Goal: Communication & Community: Ask a question

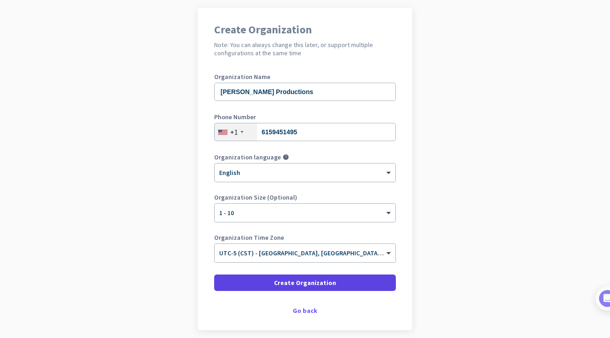
scroll to position [68, 0]
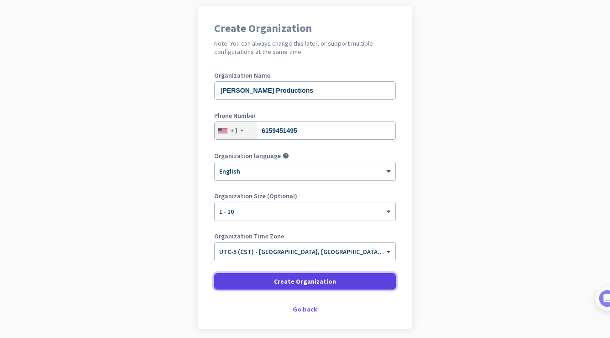
click at [308, 282] on span "Create Organization" at bounding box center [305, 281] width 62 height 9
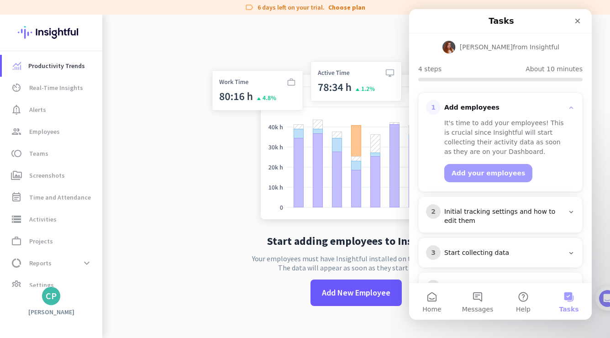
scroll to position [82, 0]
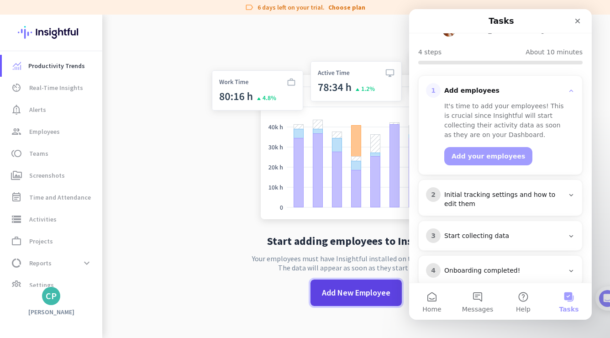
click at [368, 294] on span "Add New Employee" at bounding box center [356, 293] width 69 height 12
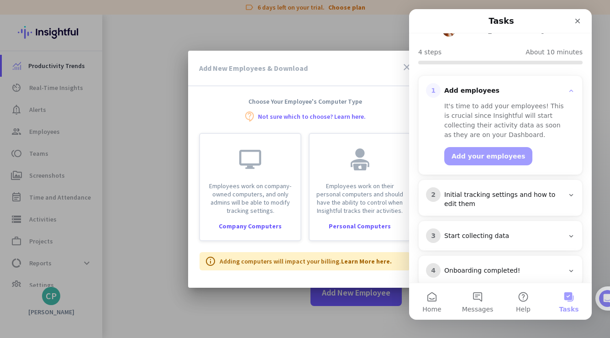
click at [404, 66] on icon "close" at bounding box center [407, 67] width 11 height 11
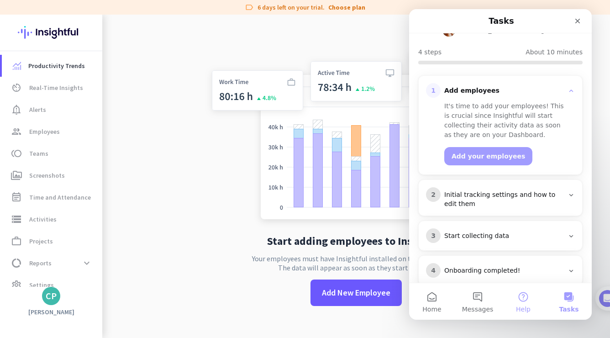
click at [527, 301] on button "Help" at bounding box center [524, 301] width 46 height 37
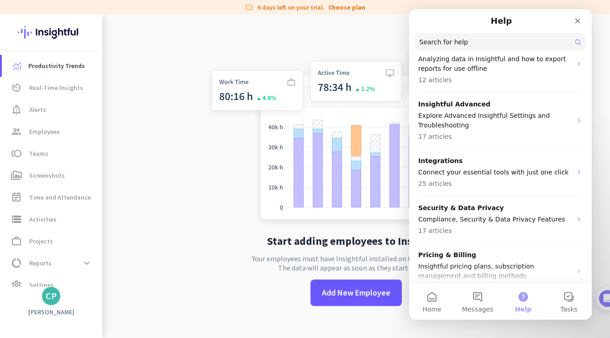
scroll to position [440, 0]
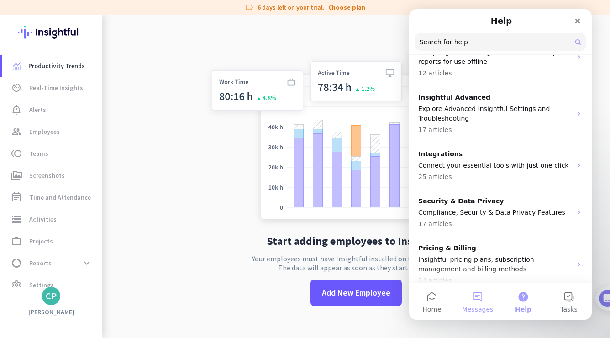
click at [477, 301] on button "Messages" at bounding box center [478, 301] width 46 height 37
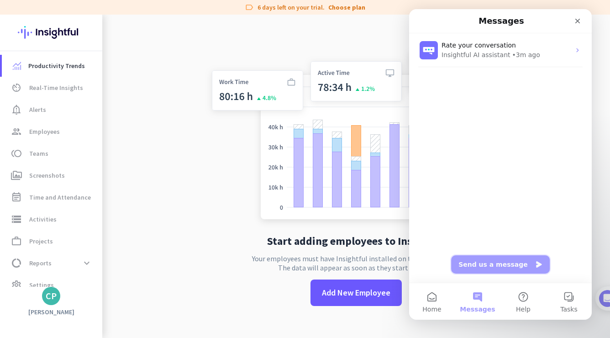
click at [493, 265] on button "Send us a message" at bounding box center [500, 264] width 99 height 18
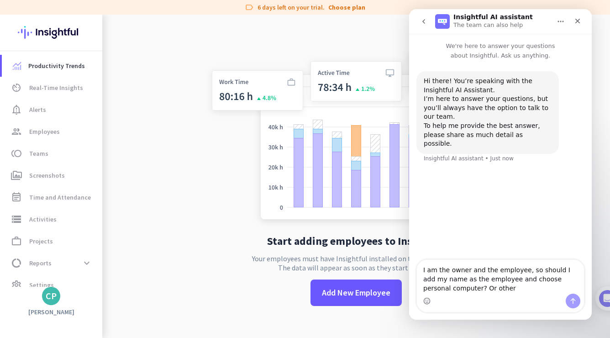
type textarea "I am the owner and the employee, so should I add my name as the employee and ch…"
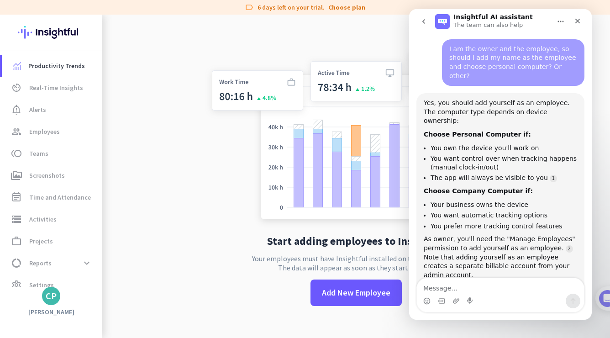
scroll to position [126, 0]
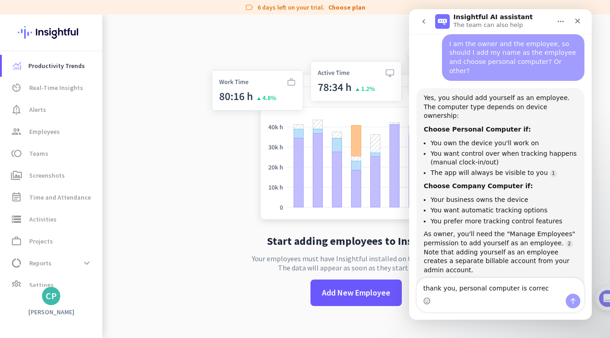
type textarea "thank you, personal computer is correct"
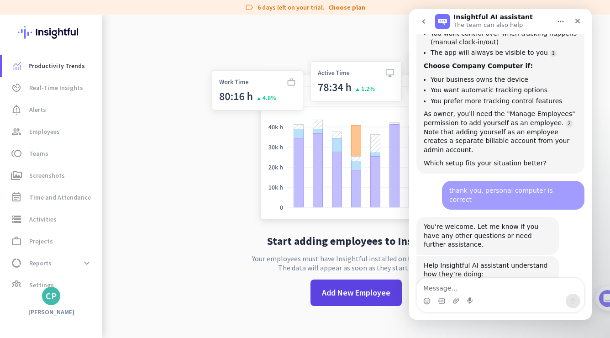
scroll to position [274, 0]
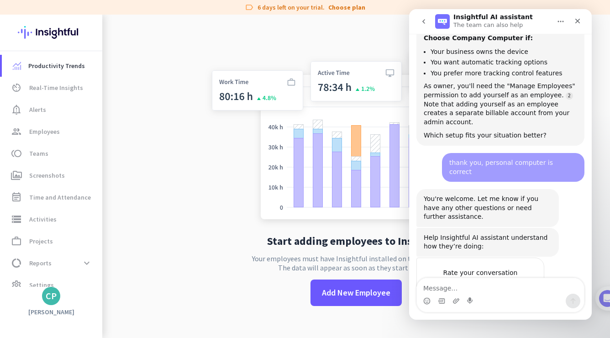
click at [525, 283] on span "Amazing" at bounding box center [523, 291] width 16 height 16
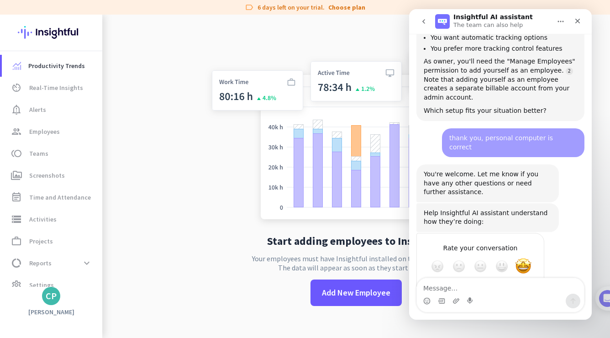
click at [528, 290] on div "Submit" at bounding box center [528, 299] width 18 height 18
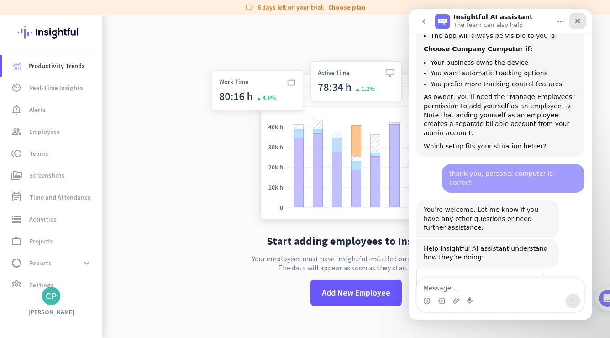
click at [576, 24] on icon "Close" at bounding box center [577, 20] width 7 height 7
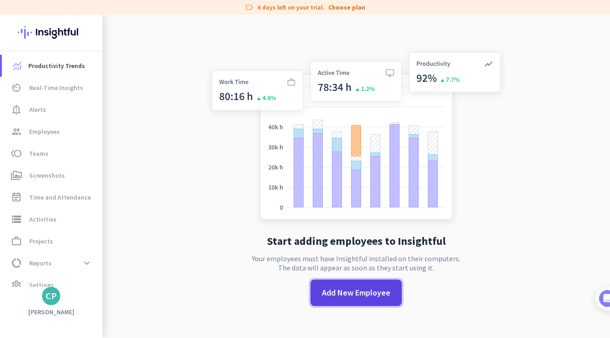
click at [358, 292] on span "Add New Employee" at bounding box center [356, 293] width 69 height 12
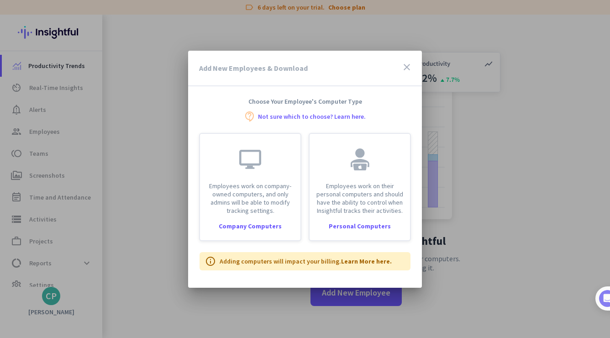
scroll to position [298, 0]
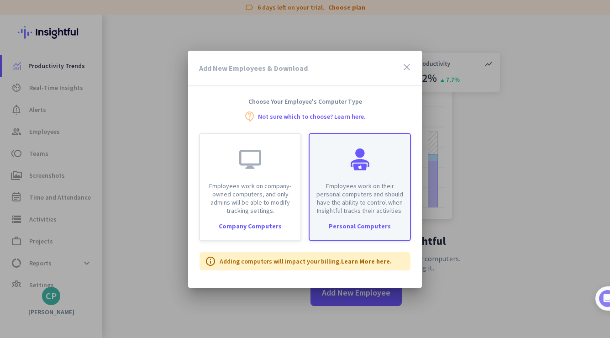
click at [361, 204] on p "Employees work on their personal computers and should have the ability to contr…" at bounding box center [360, 198] width 90 height 33
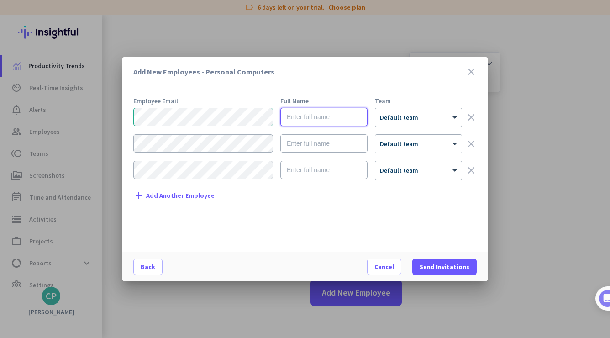
click at [307, 119] on input "text" at bounding box center [324, 117] width 87 height 18
type input "[PERSON_NAME]"
click at [429, 118] on div at bounding box center [419, 115] width 86 height 8
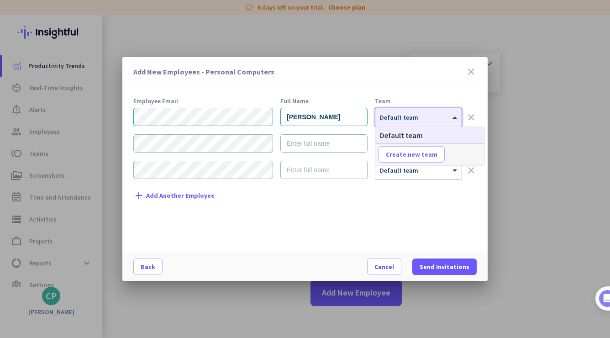
click at [446, 89] on div "Add New Employees - Personal Computers close Employee Email Full Name Team [PER…" at bounding box center [305, 169] width 366 height 224
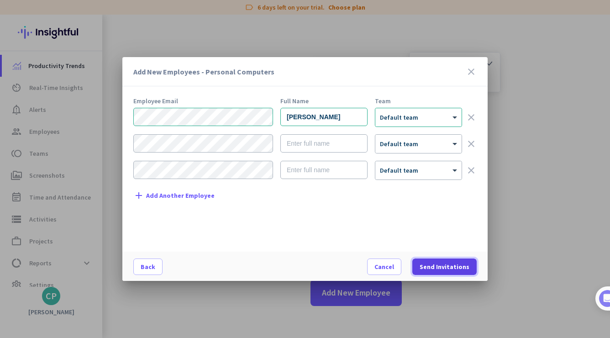
click at [447, 268] on span "Send Invitations" at bounding box center [445, 266] width 50 height 9
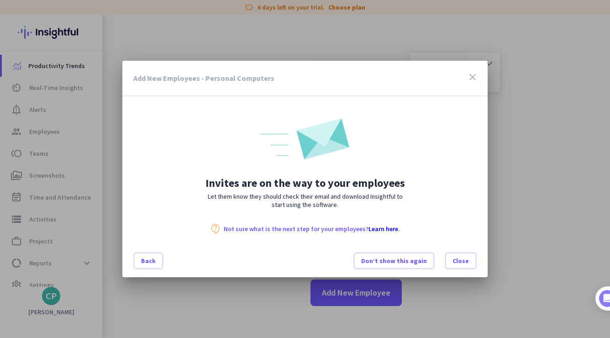
click at [386, 230] on link "Learn here" at bounding box center [384, 229] width 30 height 8
